Goal: Find specific fact: Find contact information

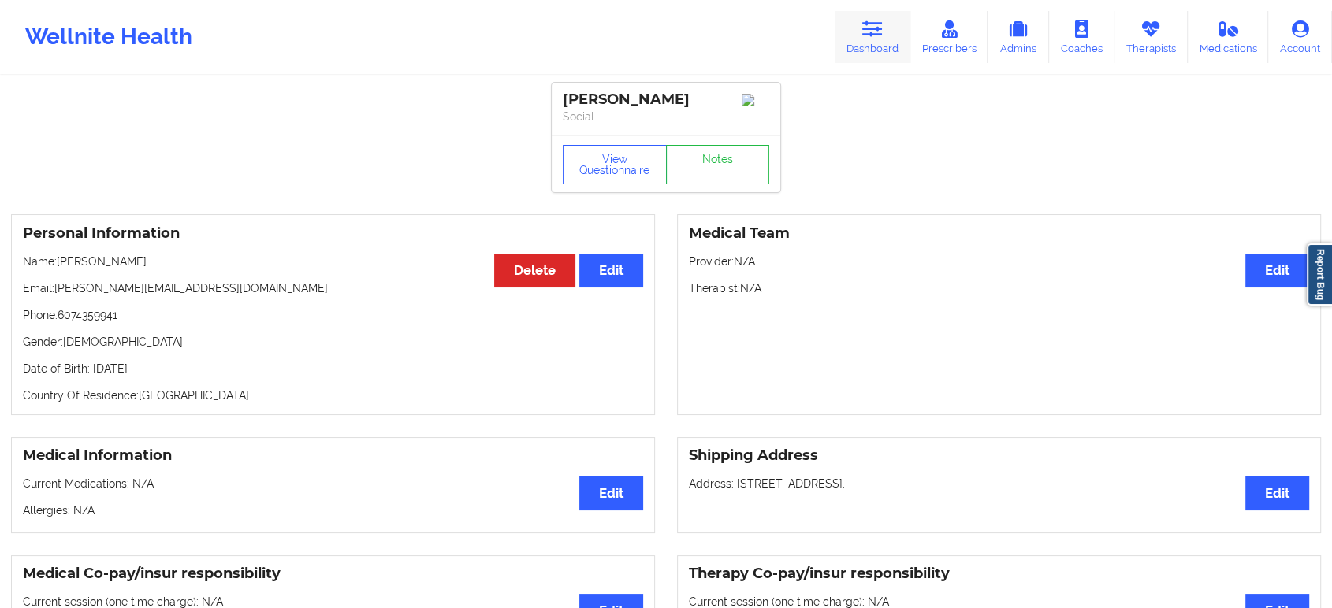
click at [876, 28] on icon at bounding box center [872, 28] width 20 height 17
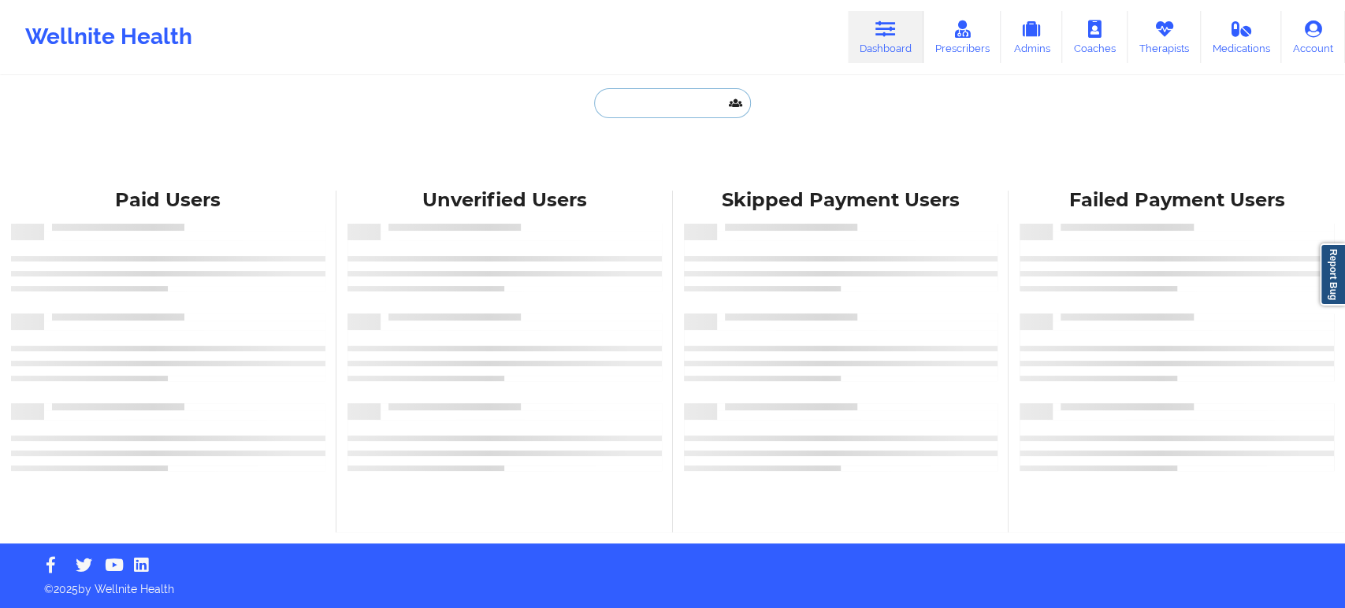
click at [652, 103] on input "text" at bounding box center [672, 103] width 156 height 30
paste input "7276100756"
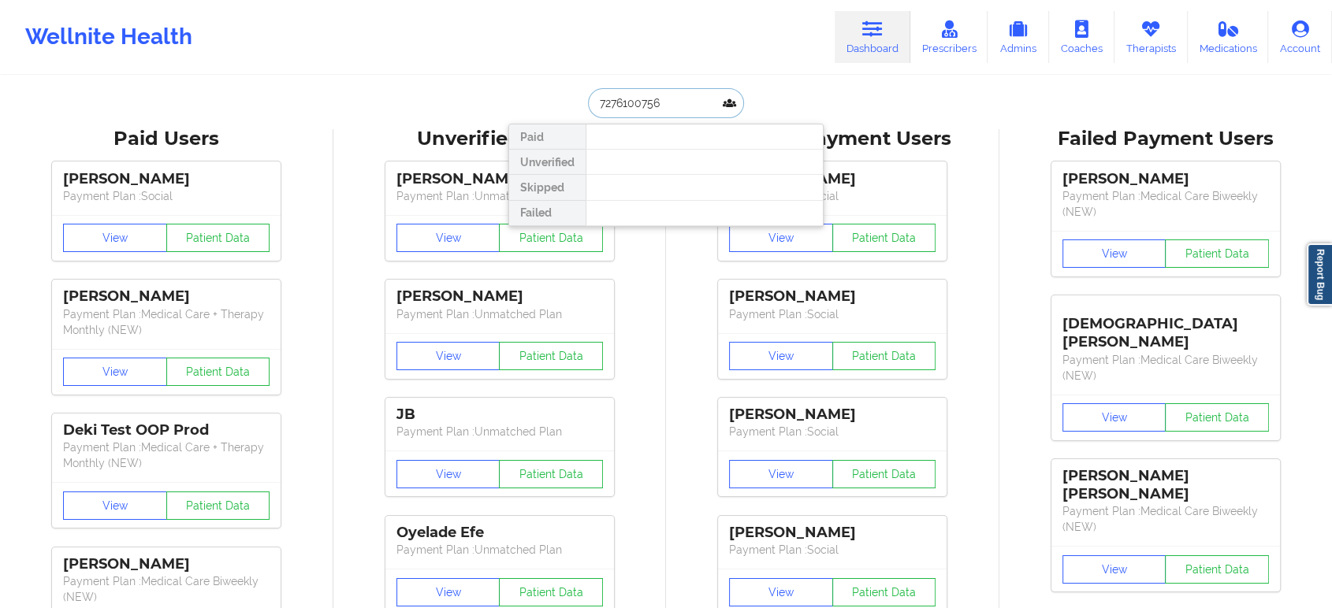
paste input "[EMAIL_ADDRESS][DOMAIN_NAME]"
type input "[EMAIL_ADDRESS][DOMAIN_NAME]"
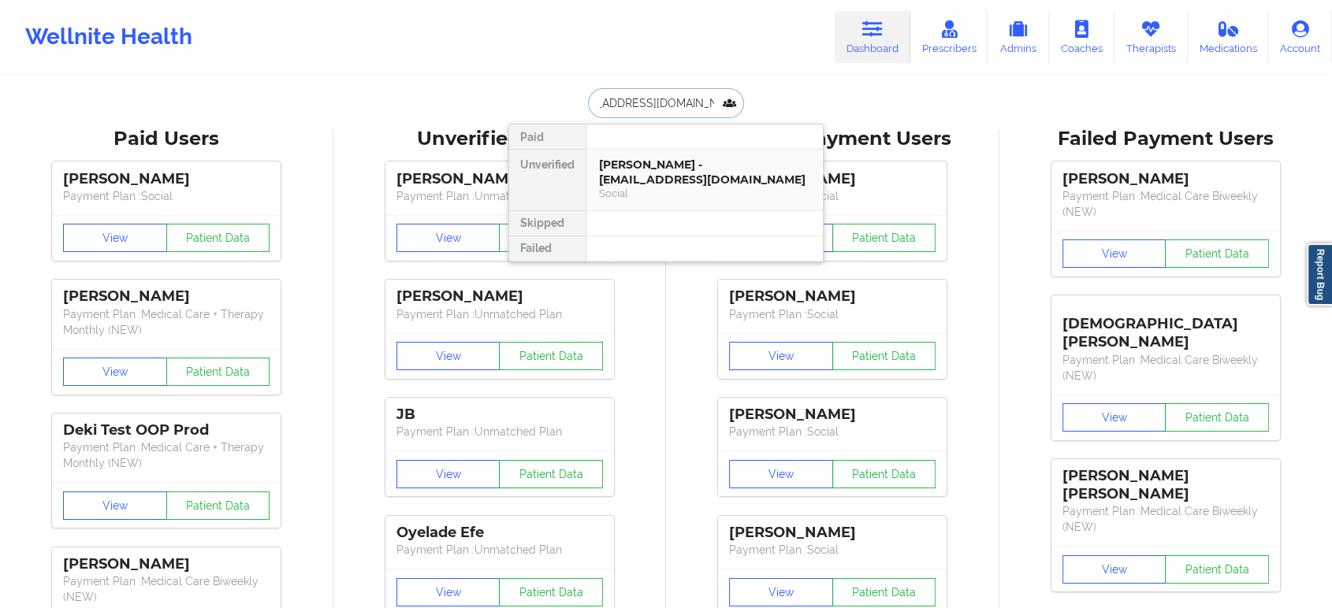
click at [686, 172] on div "[PERSON_NAME] - [EMAIL_ADDRESS][DOMAIN_NAME]" at bounding box center [704, 172] width 211 height 29
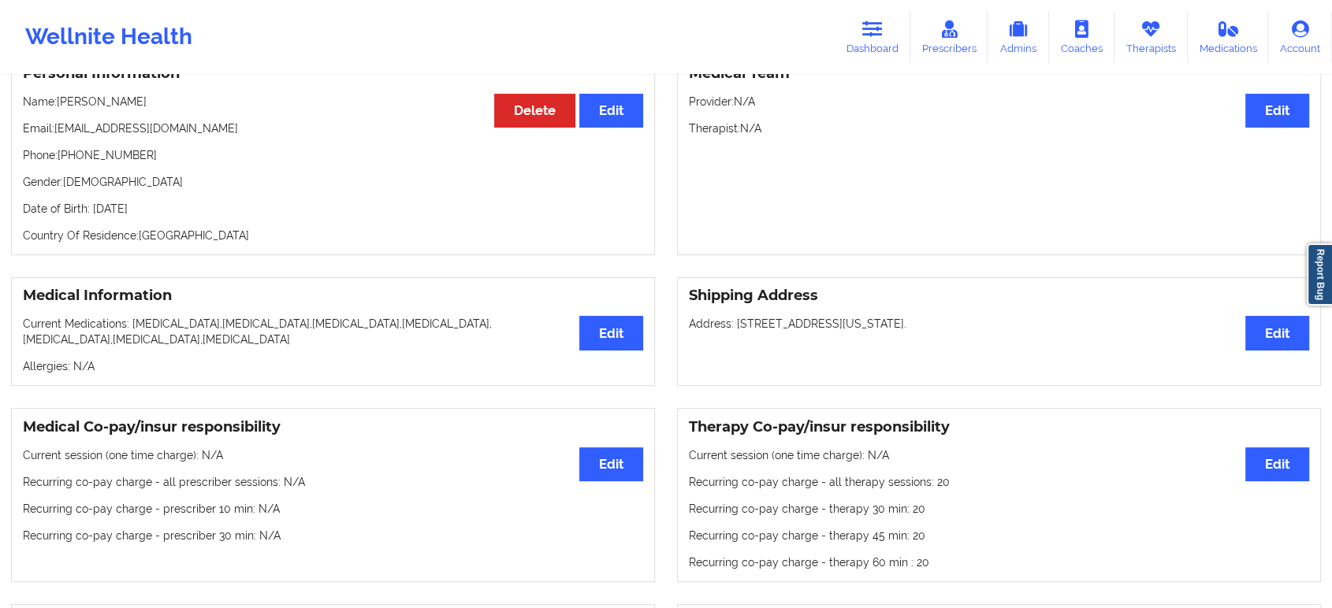
scroll to position [13, 0]
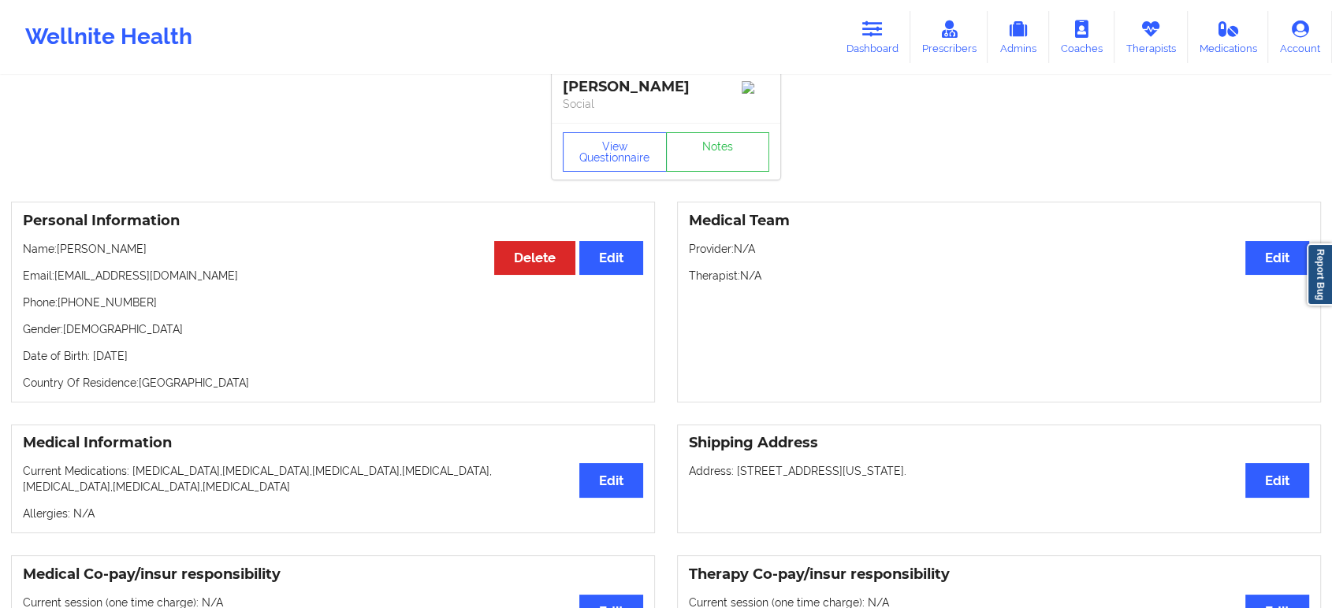
click at [119, 304] on p "Phone: [PHONE_NUMBER]" at bounding box center [333, 303] width 620 height 16
copy p "17276100756"
drag, startPoint x: 144, startPoint y: 246, endPoint x: 61, endPoint y: 254, distance: 83.1
click at [61, 254] on p "Name: [PERSON_NAME]" at bounding box center [333, 249] width 620 height 16
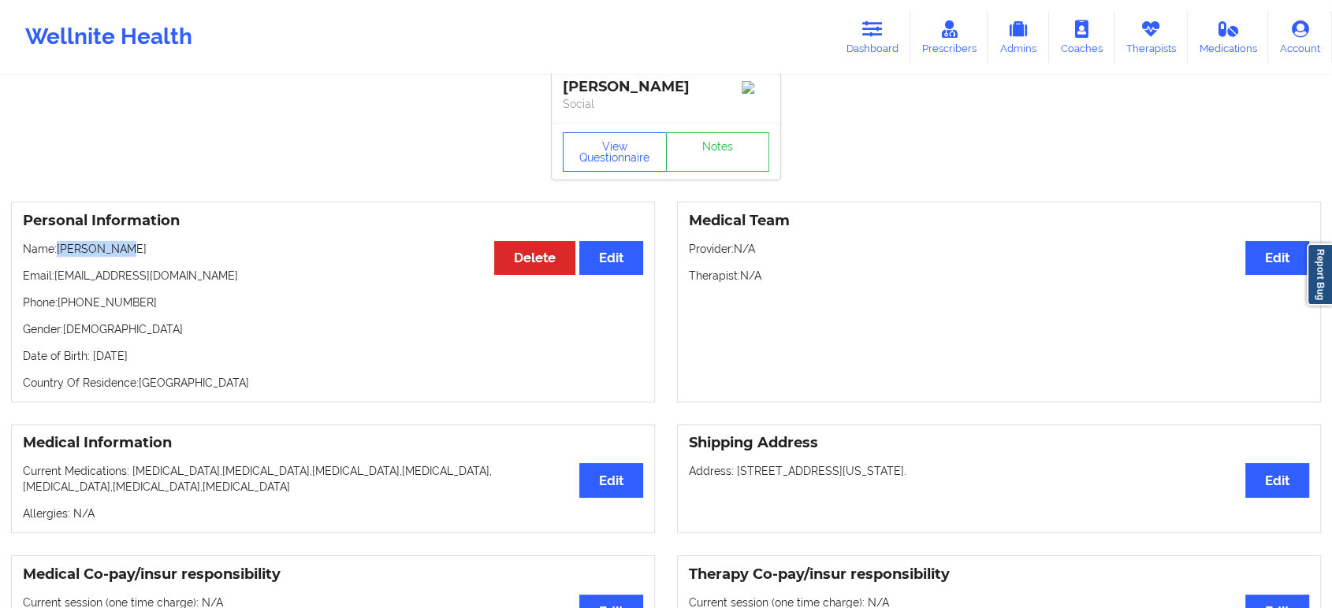
copy p "[PERSON_NAME]"
click at [864, 43] on link "Dashboard" at bounding box center [873, 37] width 76 height 52
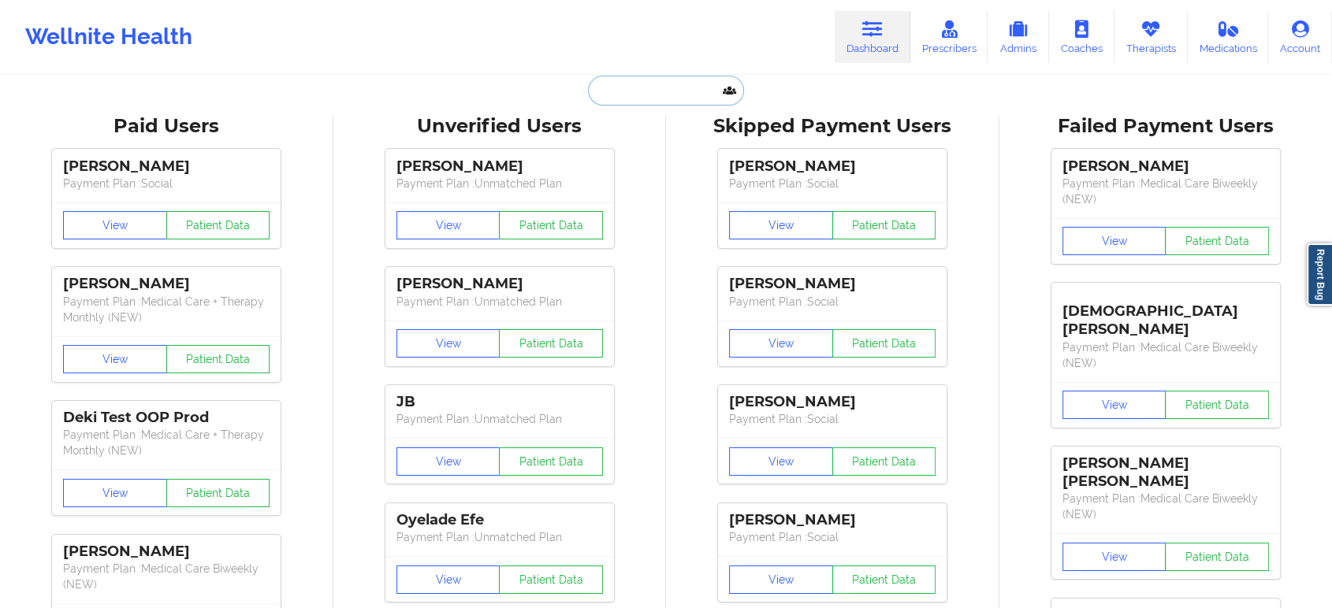
click at [690, 97] on input "text" at bounding box center [666, 91] width 156 height 30
paste input "[PERSON_NAME]"
type input "[PERSON_NAME]"
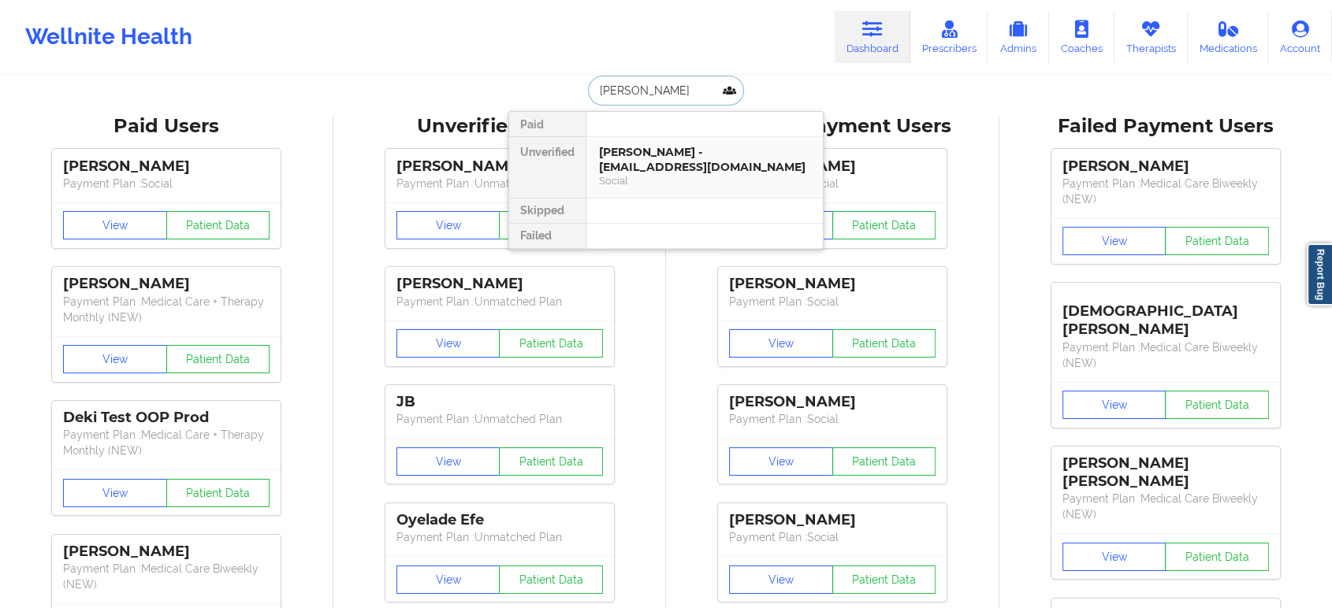
click at [672, 168] on div "[PERSON_NAME] - [EMAIL_ADDRESS][DOMAIN_NAME]" at bounding box center [704, 159] width 211 height 29
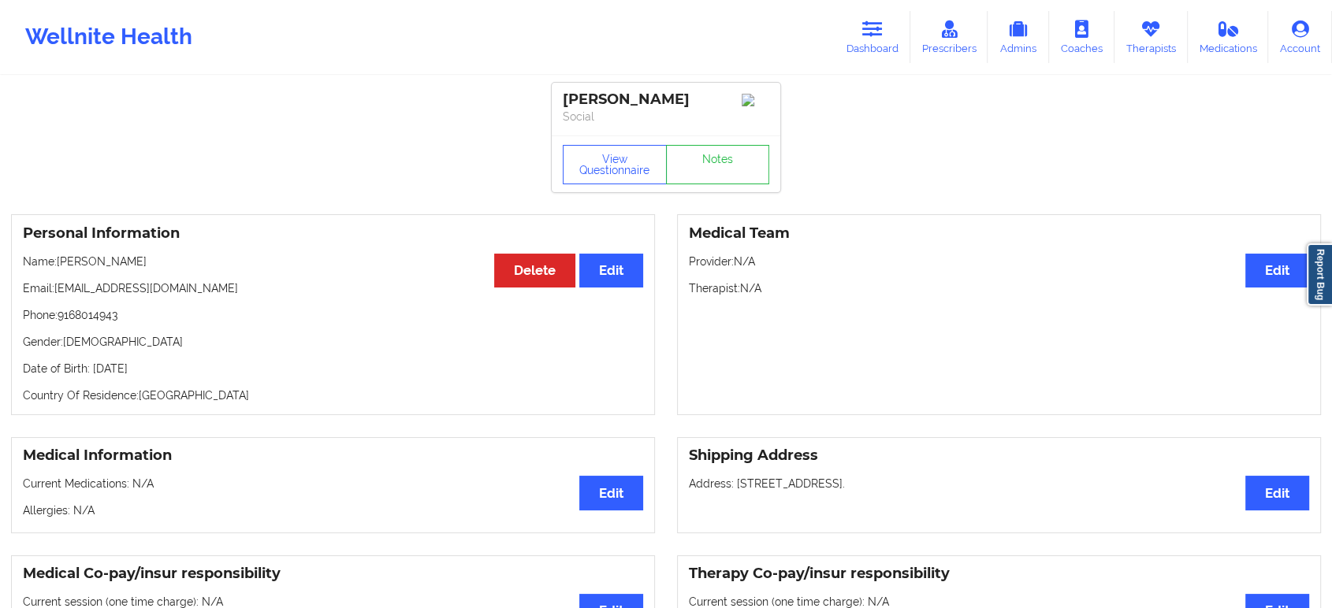
click at [101, 323] on p "Phone: [PHONE_NUMBER]" at bounding box center [333, 315] width 620 height 16
copy p "9168014943"
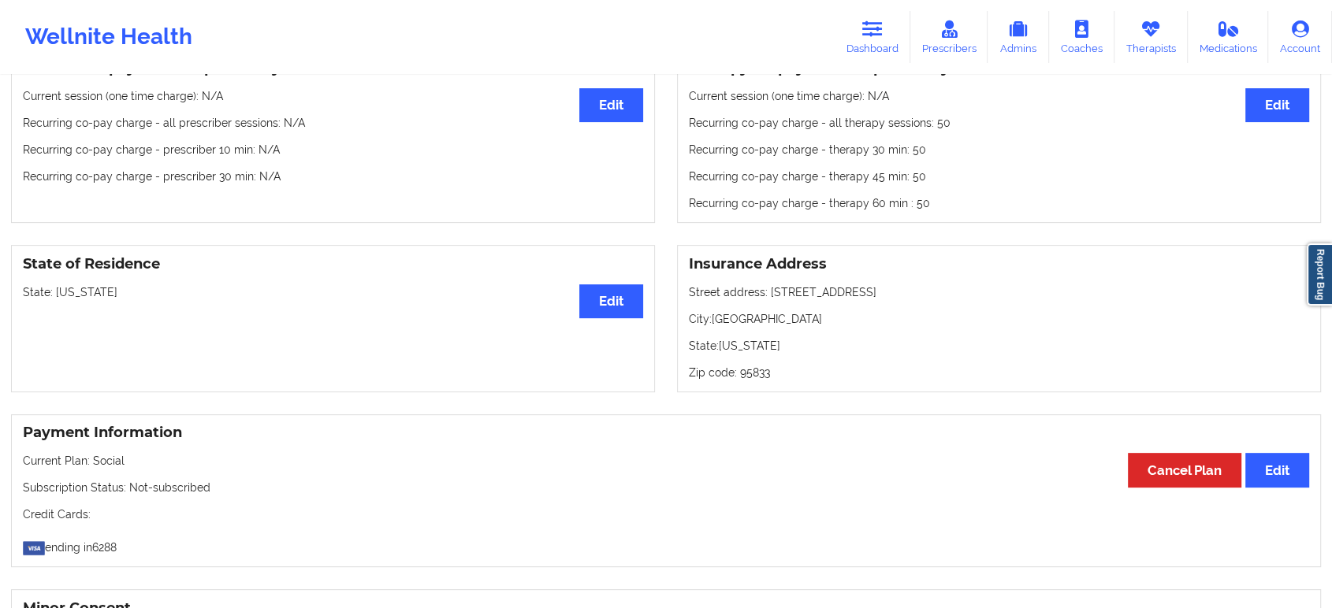
scroll to position [593, 0]
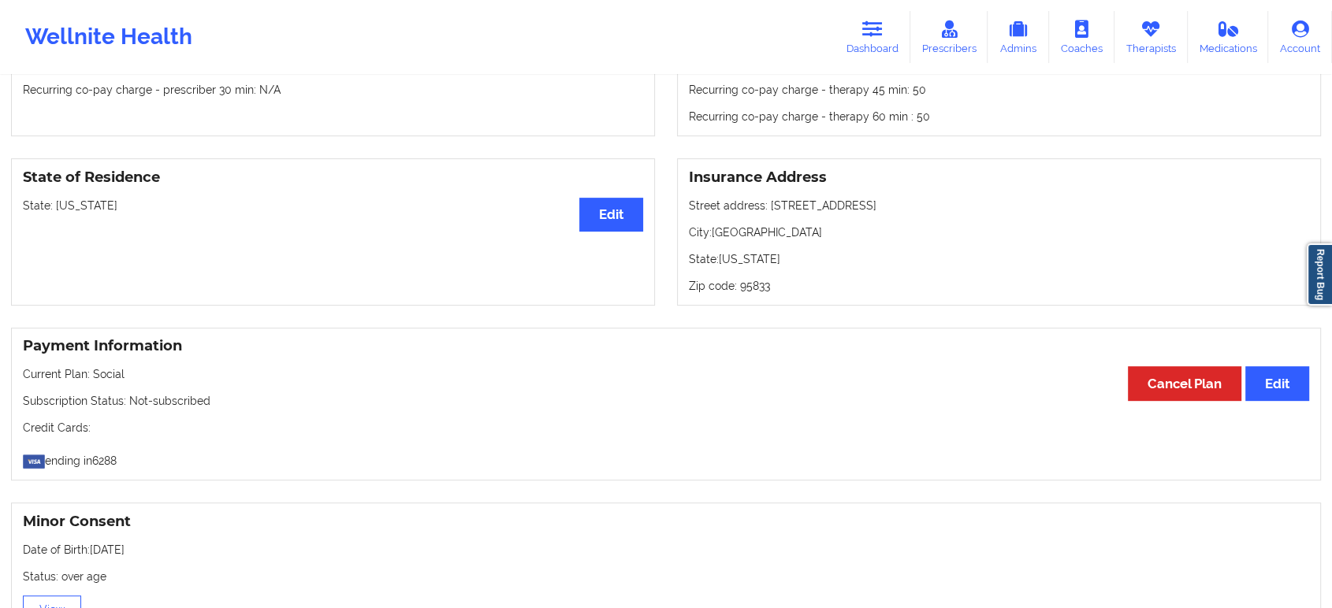
click at [79, 214] on p "State: [US_STATE]" at bounding box center [333, 206] width 620 height 16
copy p "[US_STATE]"
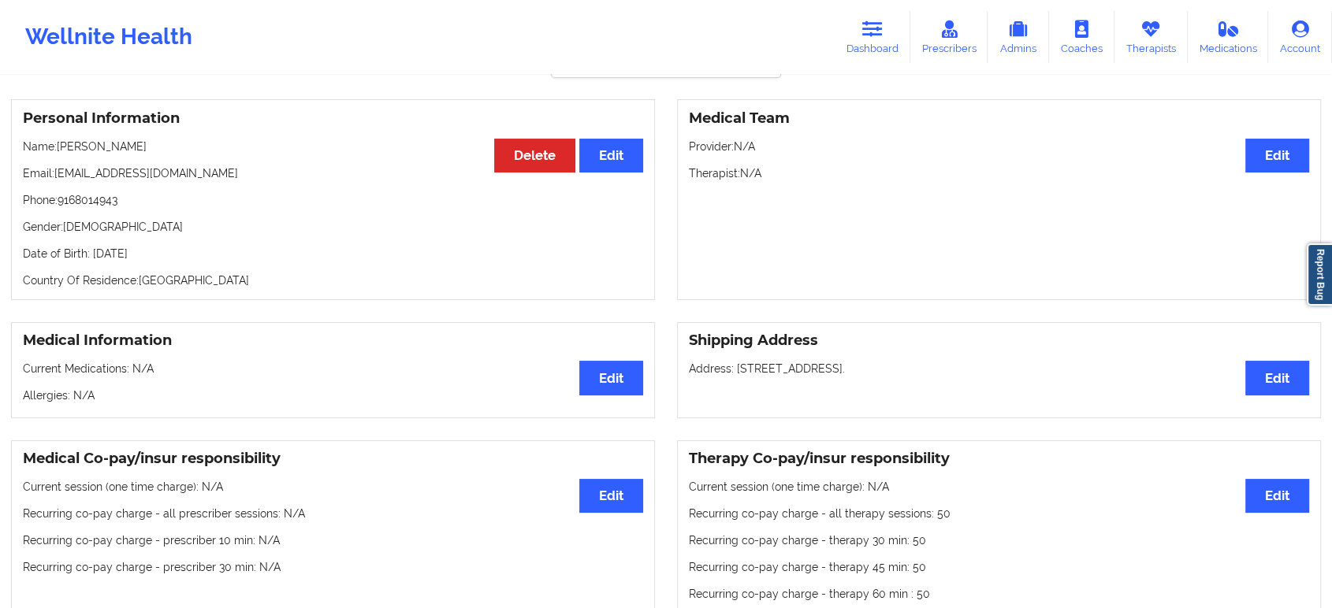
scroll to position [25, 0]
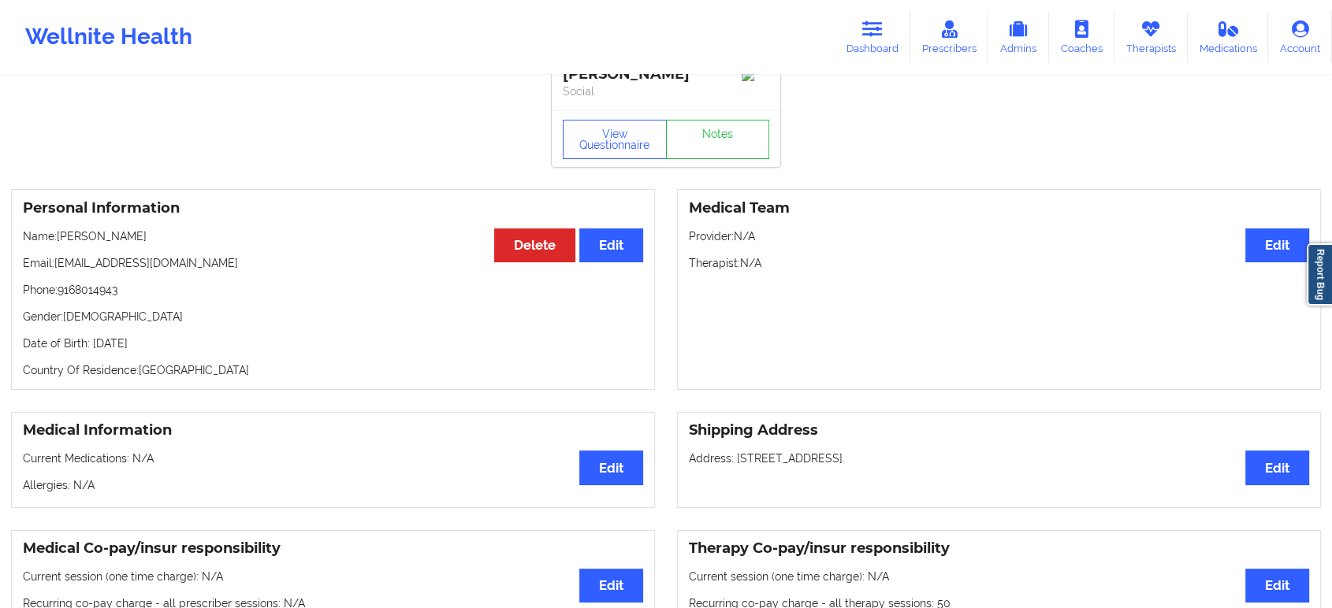
click at [90, 298] on p "Phone: [PHONE_NUMBER]" at bounding box center [333, 290] width 620 height 16
copy p "9168014943"
drag, startPoint x: 181, startPoint y: 279, endPoint x: 57, endPoint y: 282, distance: 124.5
click at [57, 271] on p "Email: [EMAIL_ADDRESS][DOMAIN_NAME]" at bounding box center [333, 263] width 620 height 16
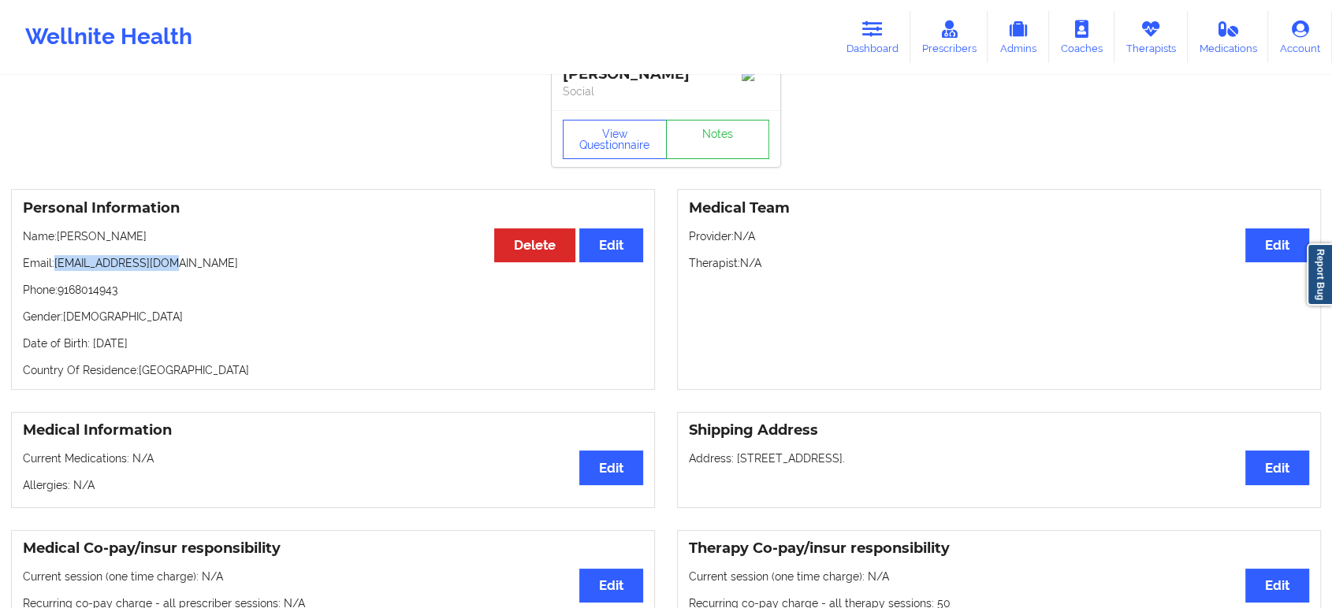
copy p "[EMAIL_ADDRESS][DOMAIN_NAME]"
click at [872, 37] on icon at bounding box center [872, 28] width 20 height 17
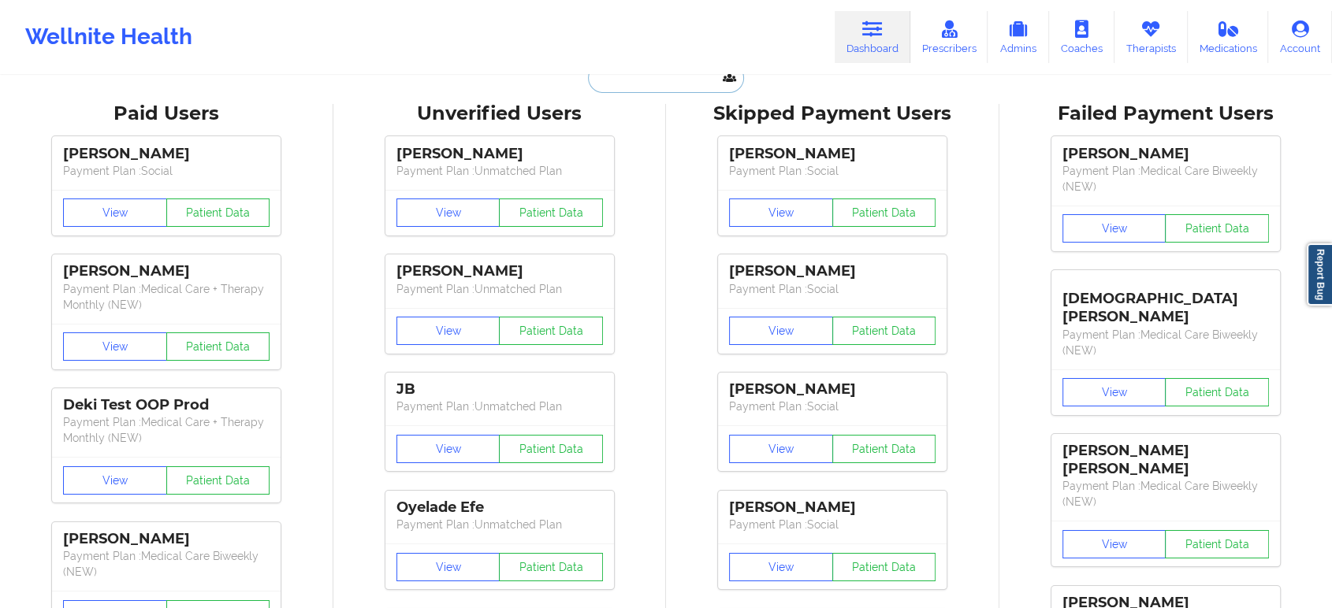
click at [675, 86] on input "text" at bounding box center [666, 78] width 156 height 30
paste input "[PERSON_NAME]"
type input "[PERSON_NAME]"
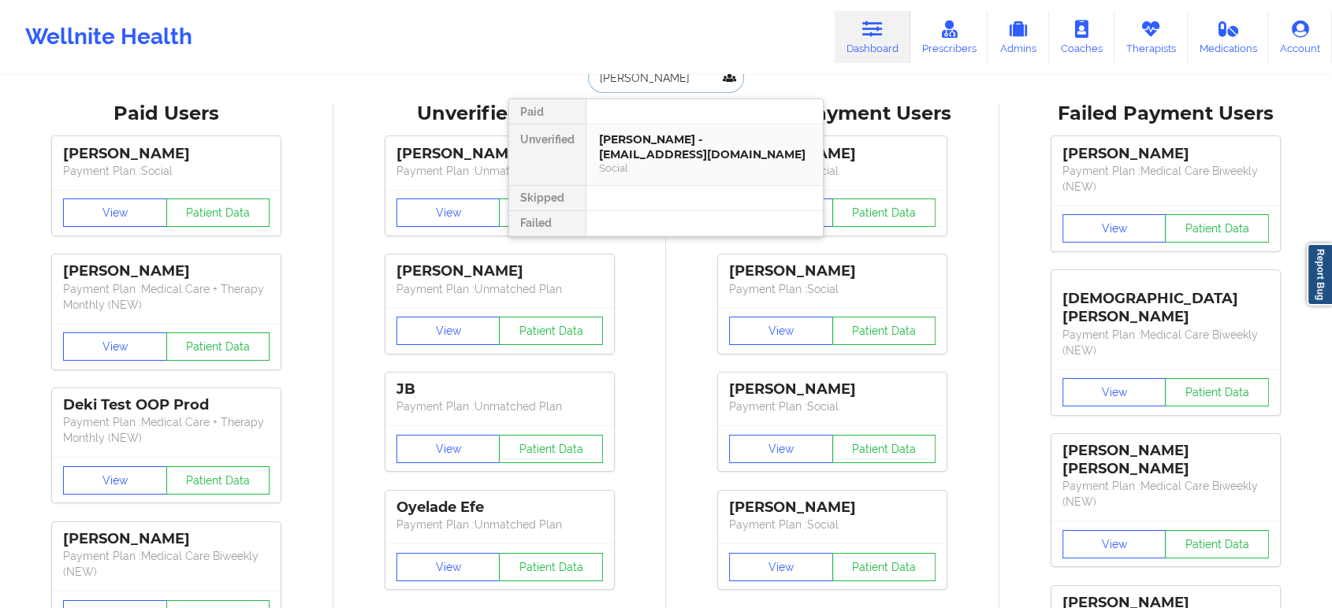
click at [671, 158] on div "[PERSON_NAME] - [EMAIL_ADDRESS][DOMAIN_NAME]" at bounding box center [704, 146] width 211 height 29
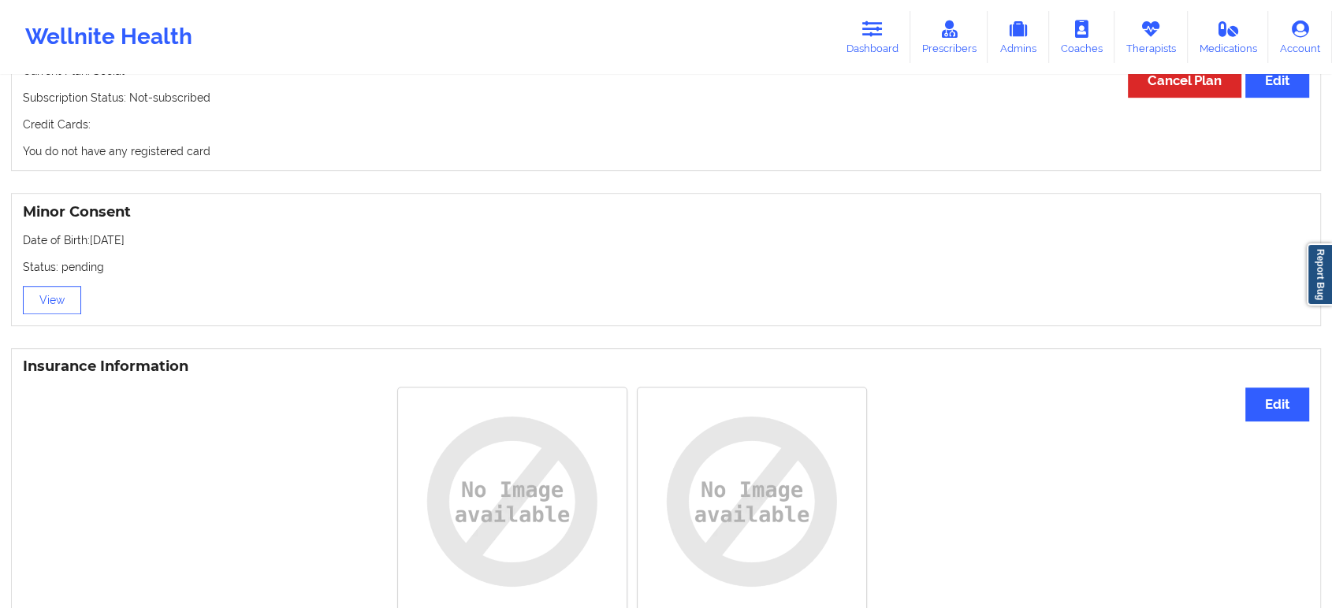
scroll to position [976, 0]
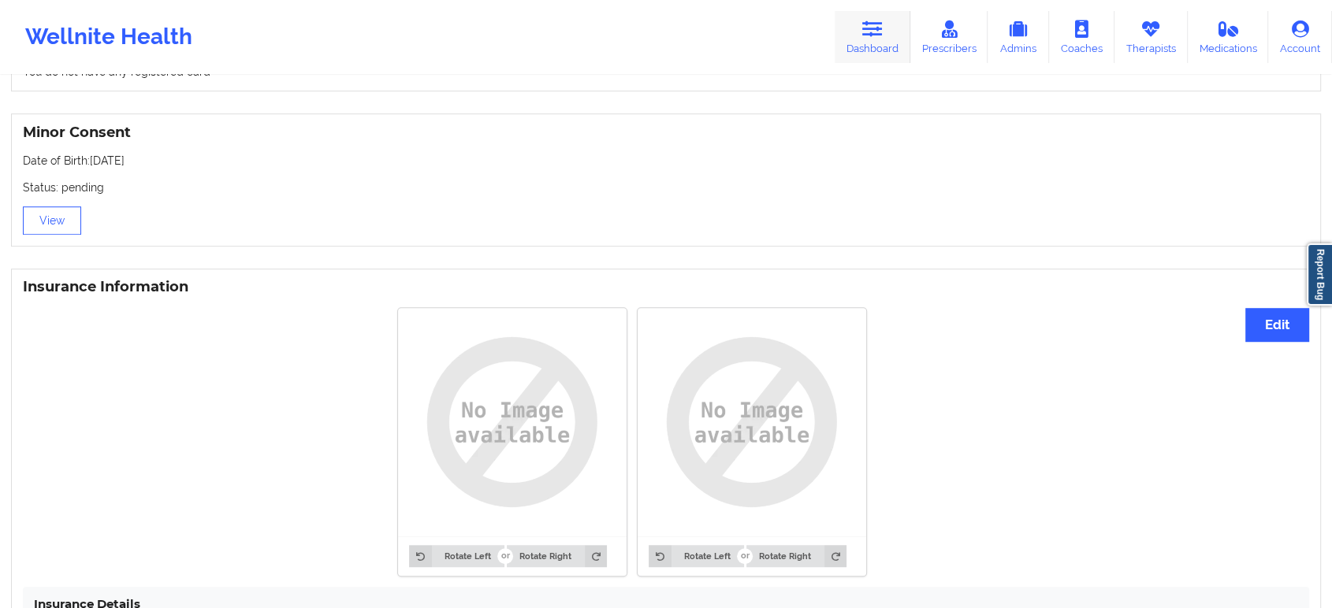
click at [882, 34] on icon at bounding box center [872, 28] width 20 height 17
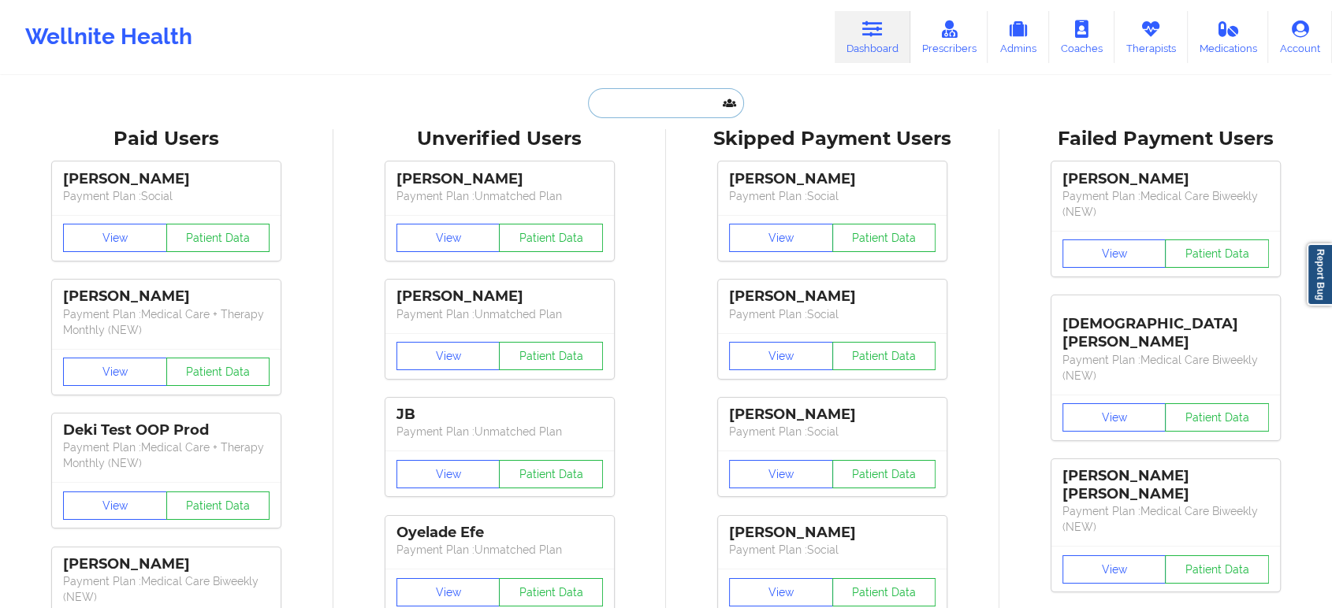
click at [683, 113] on input "text" at bounding box center [666, 103] width 156 height 30
paste input "[EMAIL_ADDRESS][DOMAIN_NAME]"
type input "[EMAIL_ADDRESS][DOMAIN_NAME]"
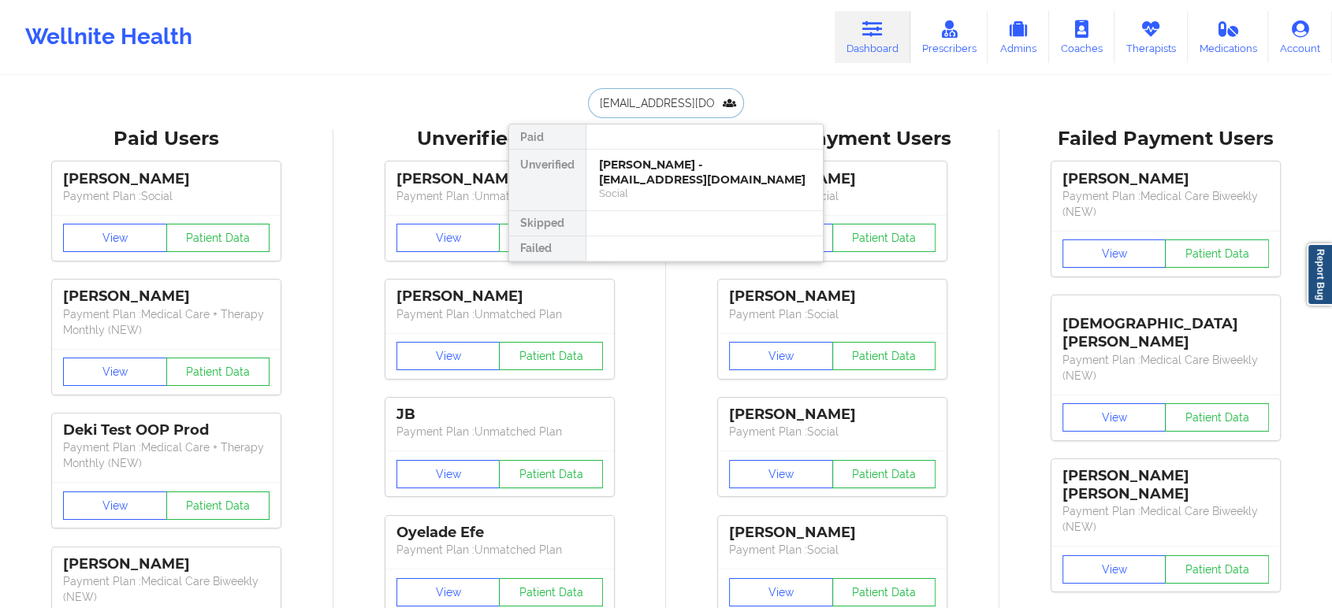
scroll to position [0, 56]
click at [695, 164] on div "[PERSON_NAME] - [EMAIL_ADDRESS][DOMAIN_NAME]" at bounding box center [704, 172] width 211 height 29
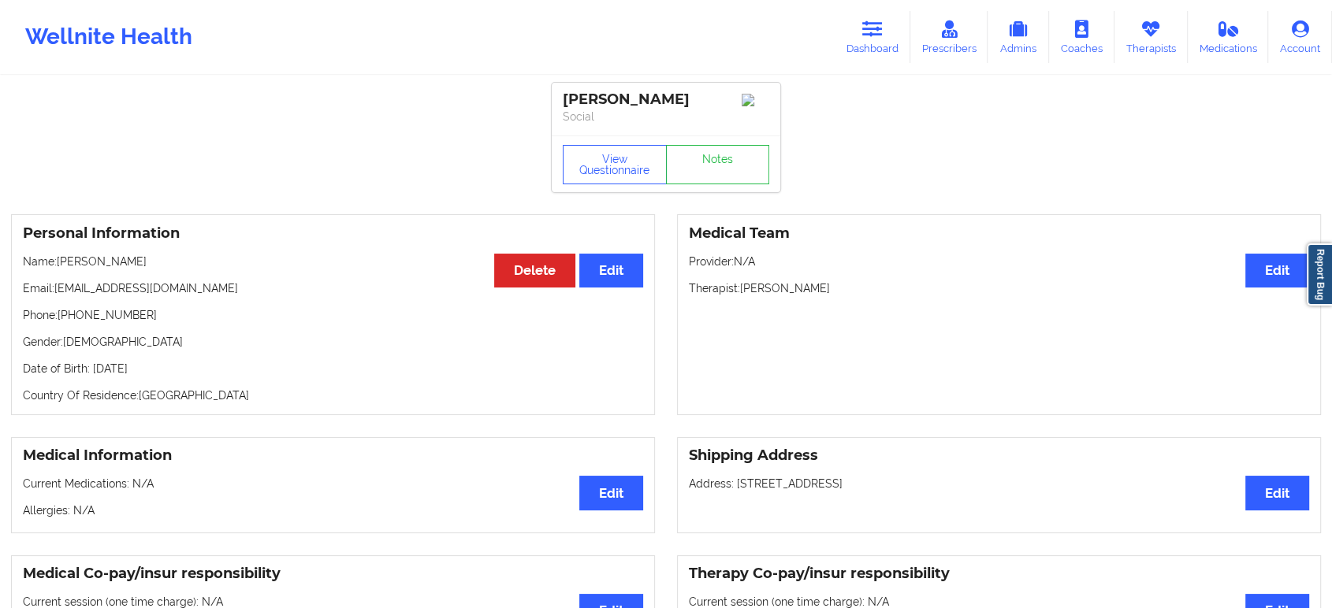
click at [101, 323] on p "Phone: [PHONE_NUMBER]" at bounding box center [333, 315] width 620 height 16
copy p "17867128639"
drag, startPoint x: 224, startPoint y: 283, endPoint x: 61, endPoint y: 277, distance: 162.5
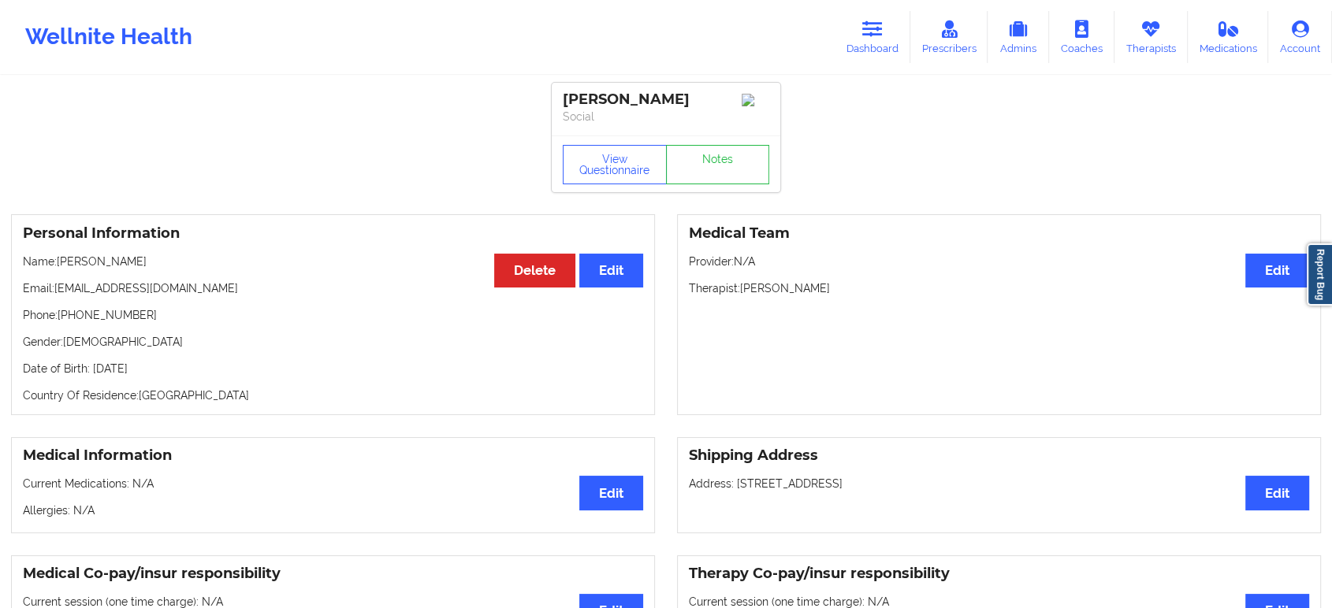
click at [61, 270] on p "Name: [PERSON_NAME]" at bounding box center [333, 262] width 620 height 16
copy p "[PERSON_NAME]"
